Goal: Transaction & Acquisition: Purchase product/service

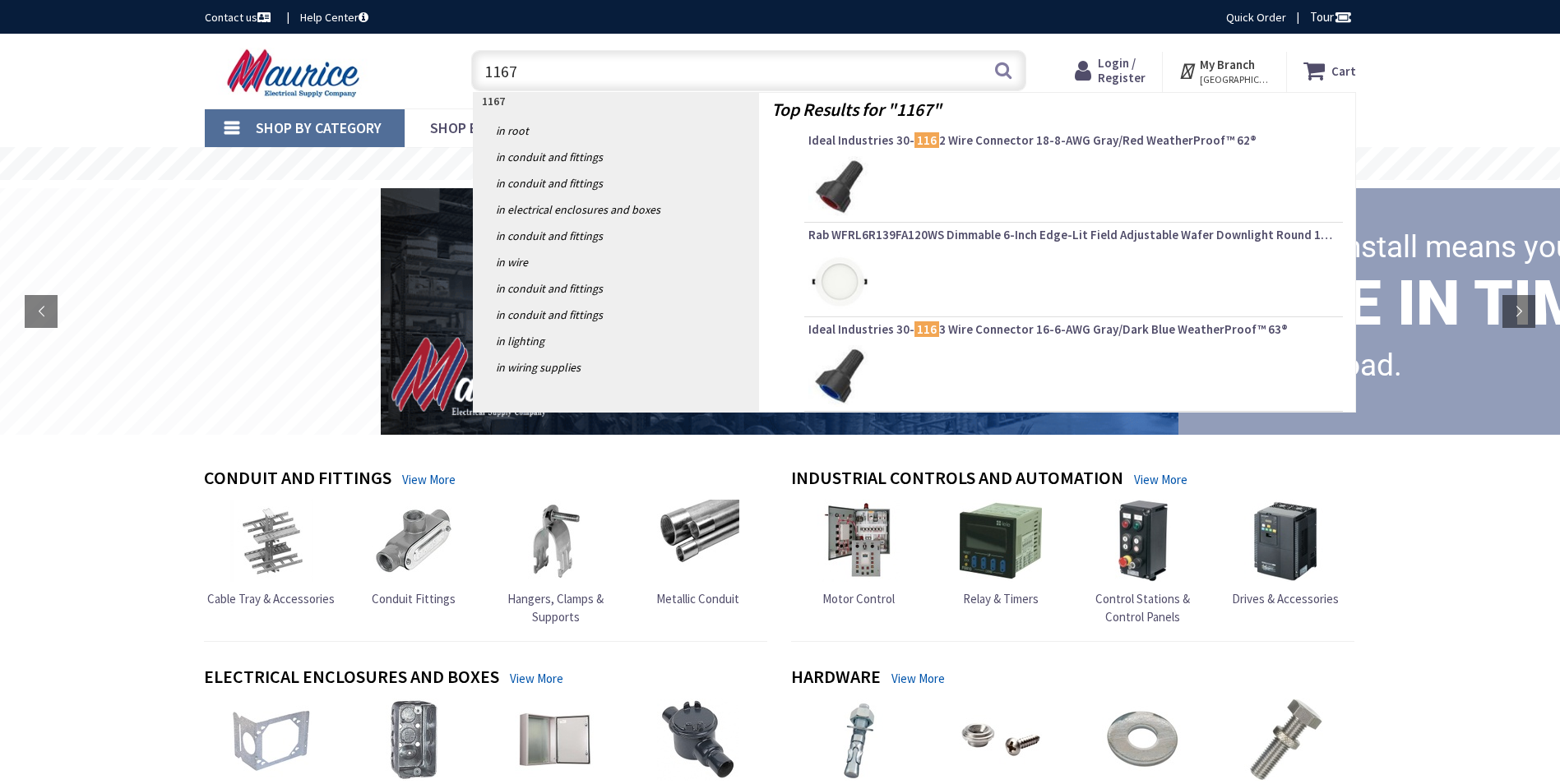
type input "11676"
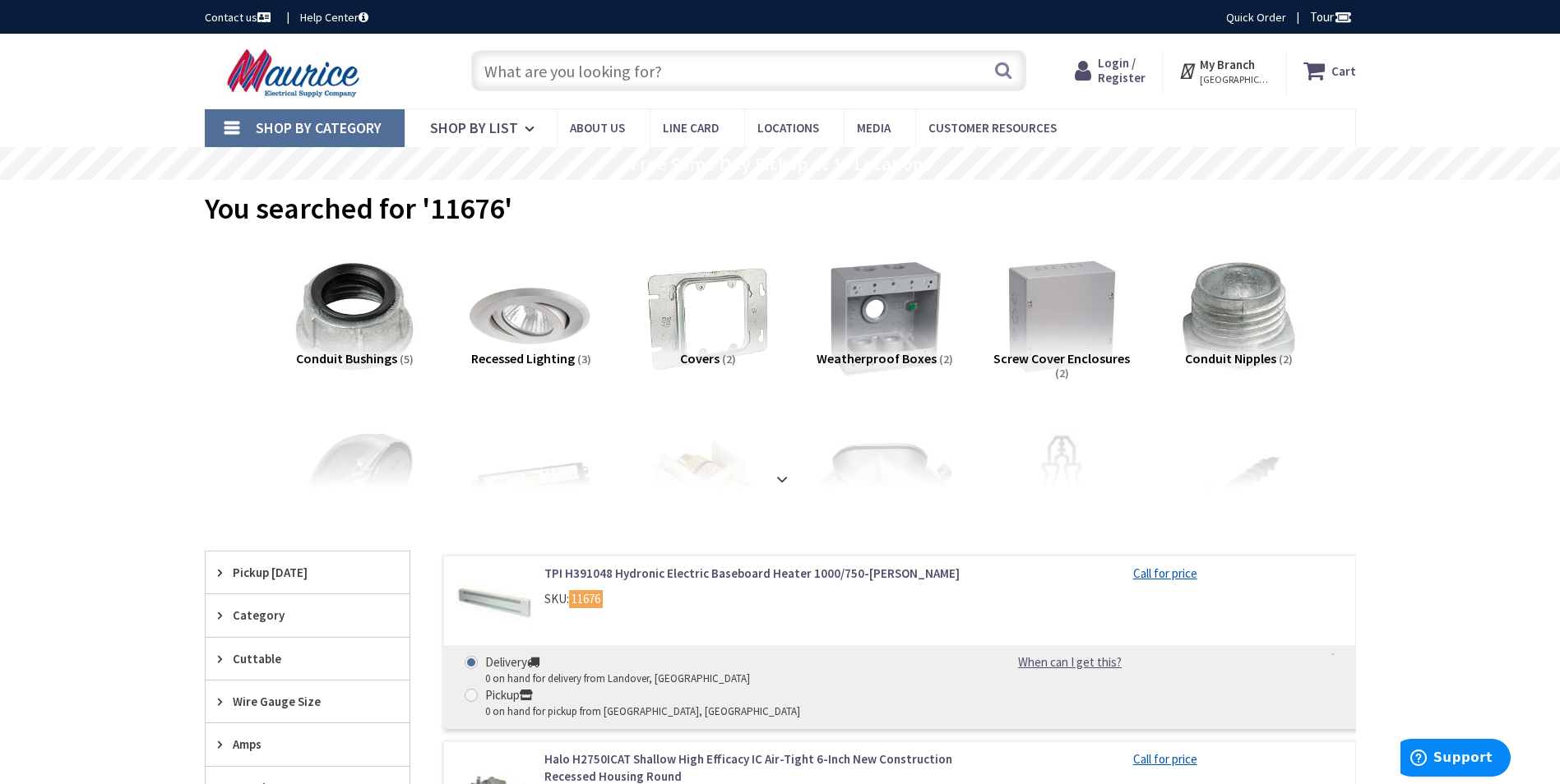
click at [549, 74] on input "text" at bounding box center [749, 71] width 555 height 41
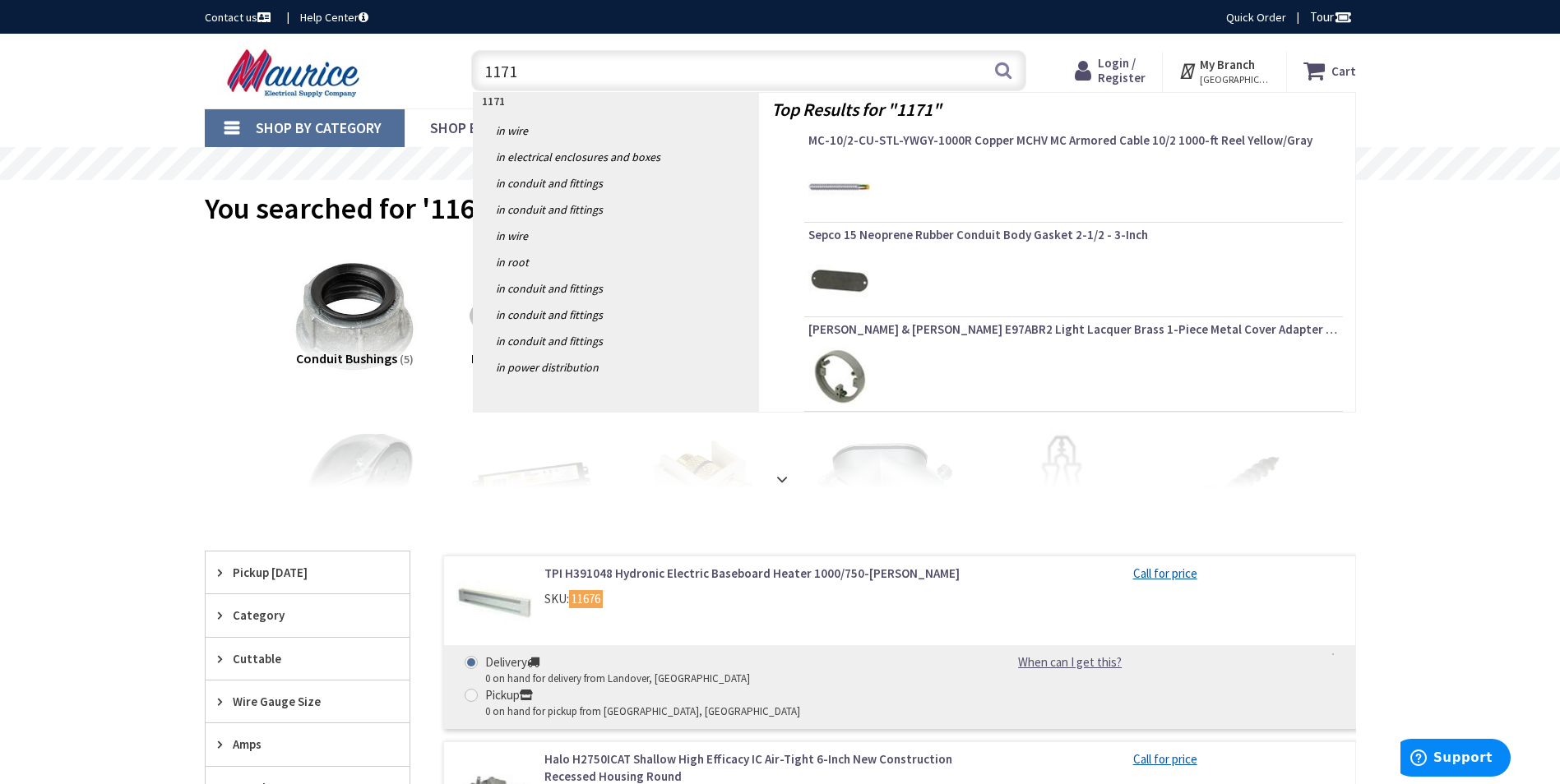
type input "11719"
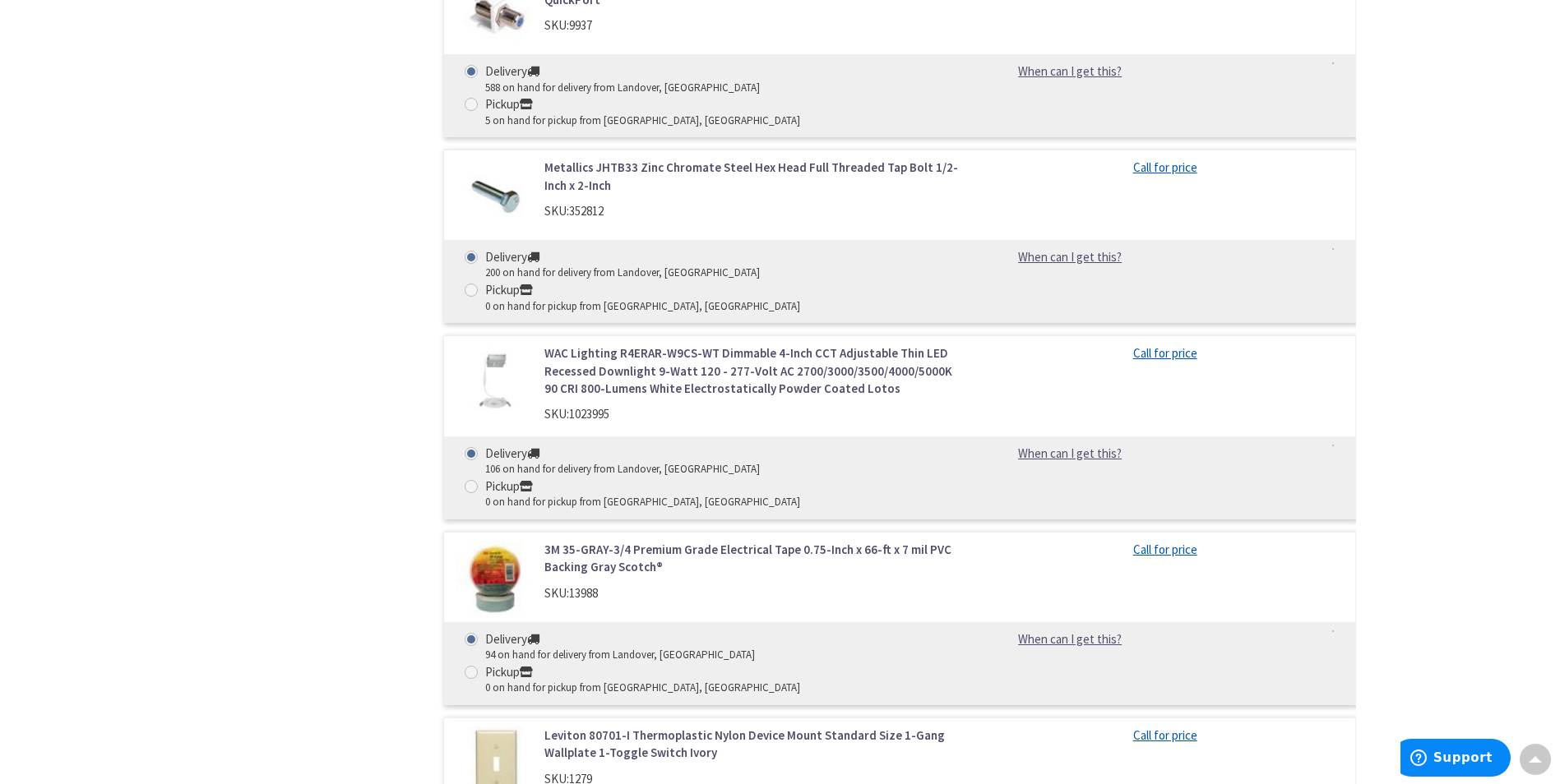
scroll to position [1562, 0]
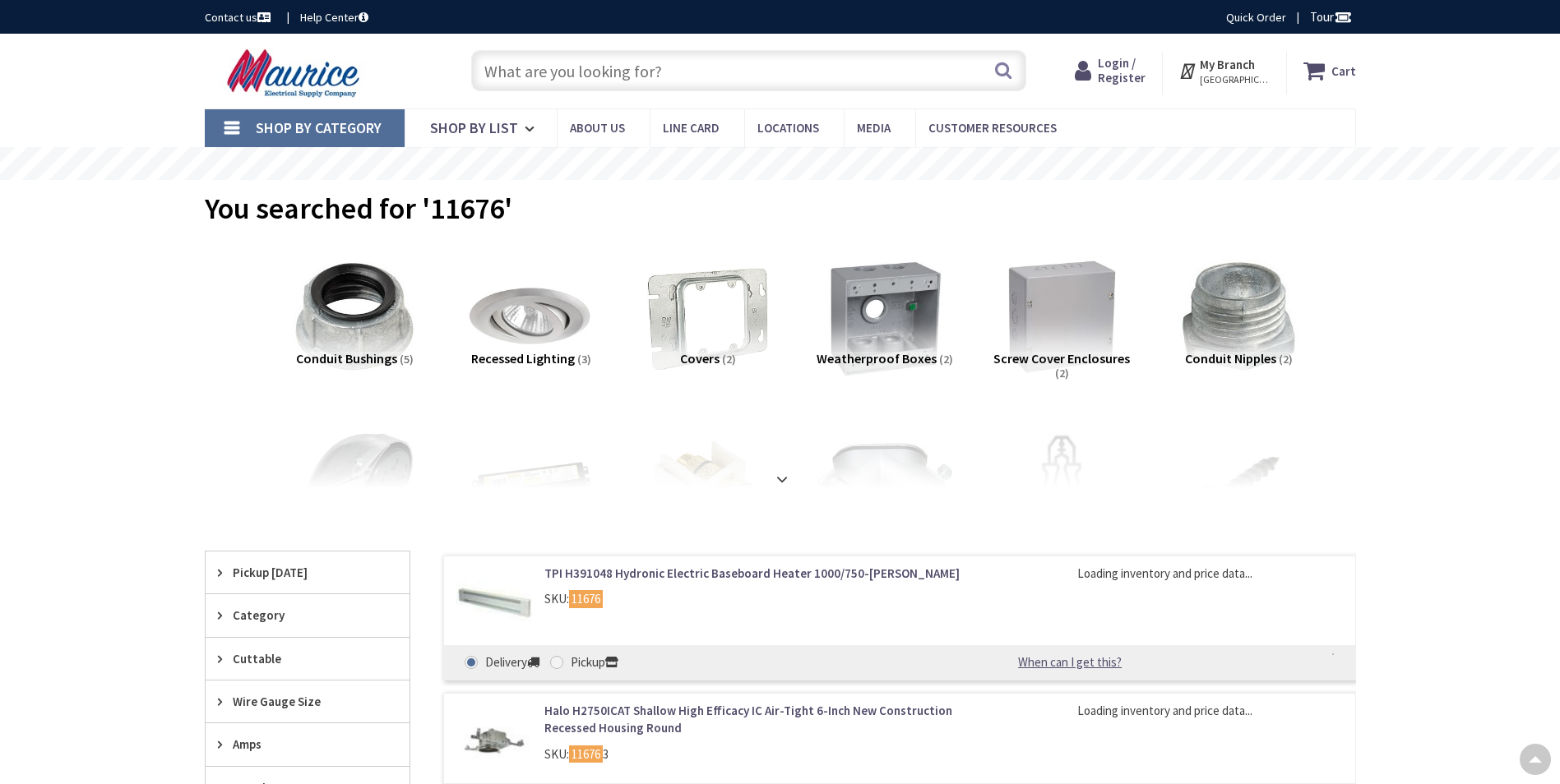
drag, startPoint x: 0, startPoint y: 0, endPoint x: 741, endPoint y: 411, distance: 847.3
click at [741, 565] on link "TPI H391048 Hydronic Electric Baseboard Heater 1000/750-Watt White" at bounding box center [753, 574] width 418 height 18
